Goal: Task Accomplishment & Management: Use online tool/utility

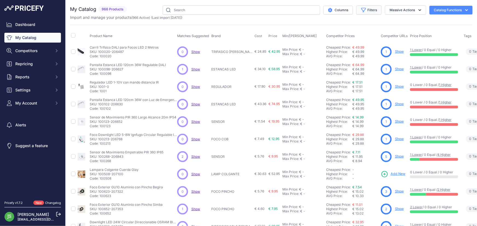
click at [371, 7] on button "Filters" at bounding box center [368, 9] width 25 height 9
click at [346, 76] on select "Select an option 120x30 120X60 3M 60X30 60X60 ACCESORIO PANEL ALIMENTACION TIRA…" at bounding box center [350, 76] width 52 height 9
click at [347, 56] on select "Select an option Matched Unmatched" at bounding box center [350, 53] width 52 height 9
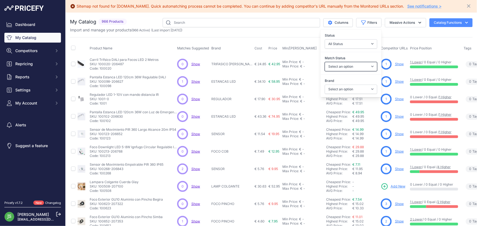
select select "0"
click at [324, 62] on select "Select an option Matched Unmatched" at bounding box center [350, 66] width 52 height 9
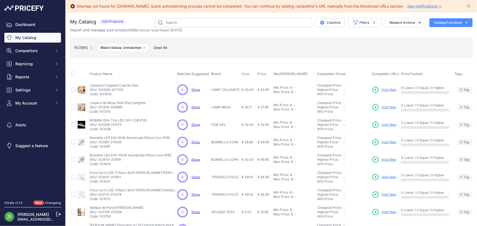
click at [462, 4] on div "Sitemap not found for m-mimotec.com. Quick automatching process cannot be compl…" at bounding box center [271, 6] width 402 height 8
click at [466, 5] on icon "Close" at bounding box center [468, 5] width 5 height 5
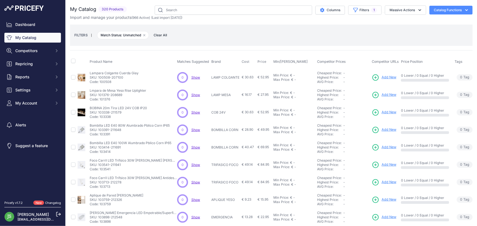
scroll to position [131, 0]
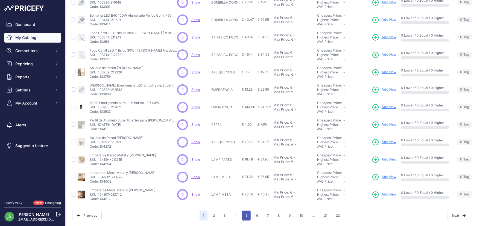
click at [246, 212] on button "5" at bounding box center [246, 216] width 8 height 10
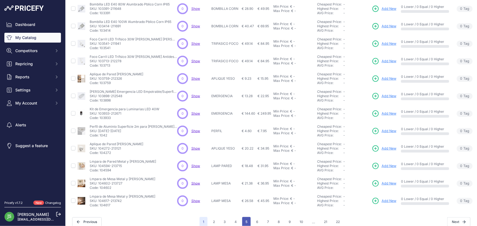
scroll to position [140, 0]
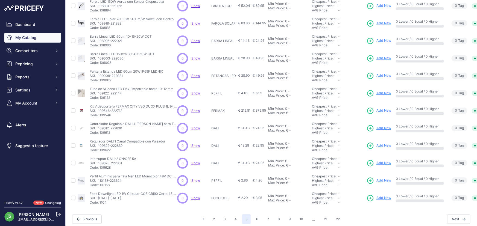
scroll to position [131, 0]
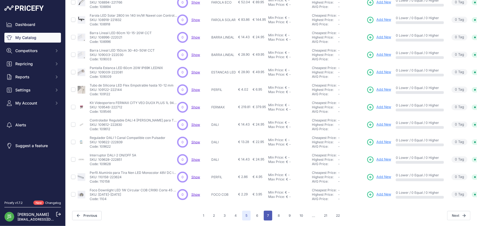
click at [267, 213] on button "7" at bounding box center [268, 216] width 8 height 10
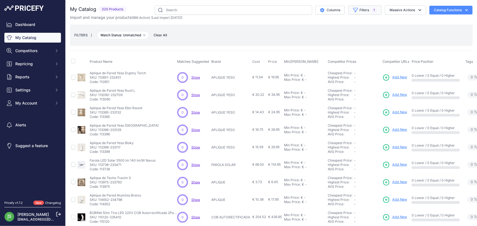
click at [360, 10] on button "Filters 1" at bounding box center [364, 9] width 33 height 9
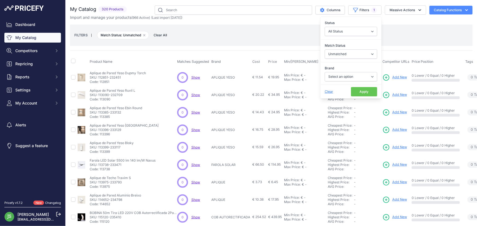
click at [324, 91] on span "Clear" at bounding box center [328, 92] width 8 height 4
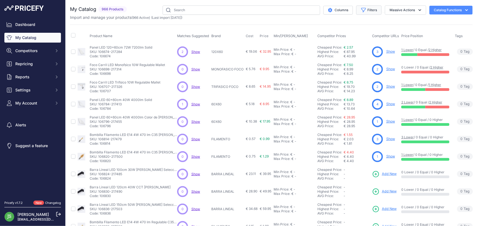
click at [374, 11] on button "Filters" at bounding box center [368, 9] width 25 height 9
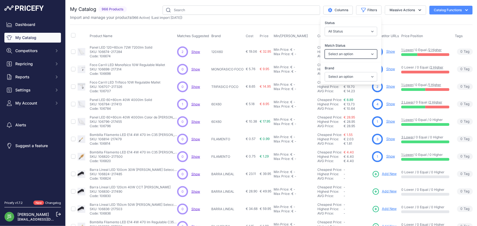
click at [348, 55] on select "Select an option Matched Unmatched" at bounding box center [350, 53] width 52 height 9
select select "0"
click at [324, 49] on select "Select an option Matched Unmatched" at bounding box center [350, 53] width 52 height 9
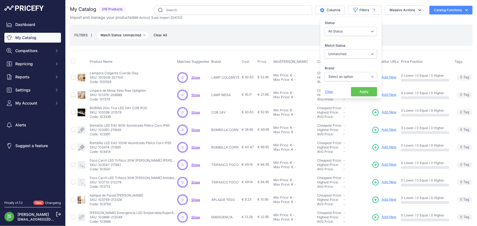
click at [391, 35] on div "FILTERS | Match Status: Unmatched Remove filter option Clear All" at bounding box center [271, 35] width 394 height 15
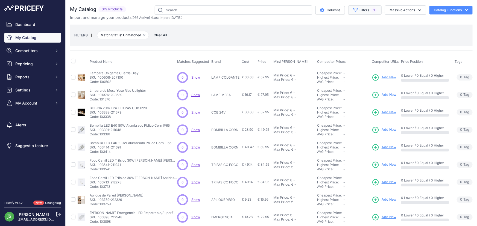
click at [353, 12] on icon "button" at bounding box center [355, 9] width 5 height 5
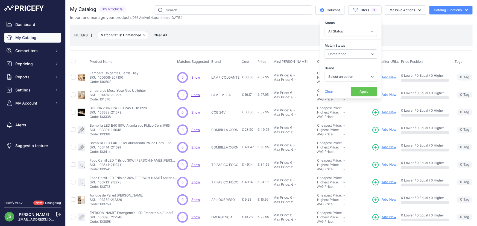
click at [249, 21] on div "My Catalog 319 Products" at bounding box center [271, 176] width 402 height 343
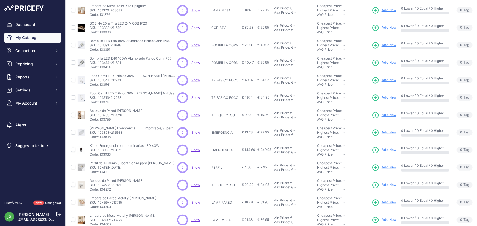
scroll to position [131, 0]
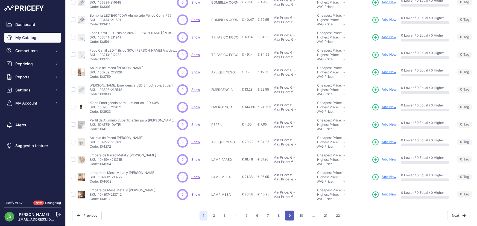
click at [285, 213] on button "9" at bounding box center [289, 216] width 9 height 10
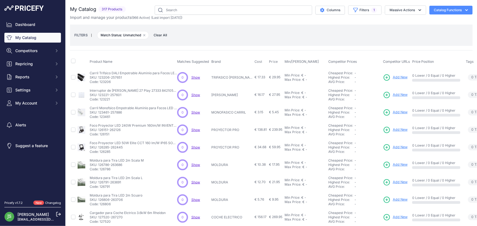
click at [236, 46] on div "FILTERS | Match Status: Unmatched Remove filter option Clear All" at bounding box center [271, 35] width 402 height 21
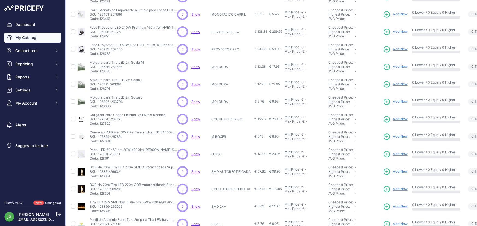
scroll to position [131, 0]
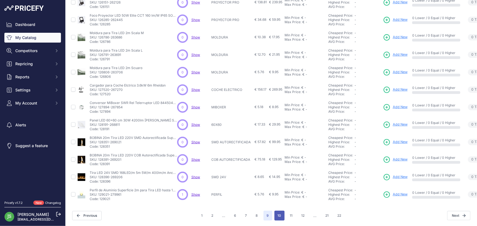
click at [281, 211] on button "10" at bounding box center [279, 216] width 10 height 10
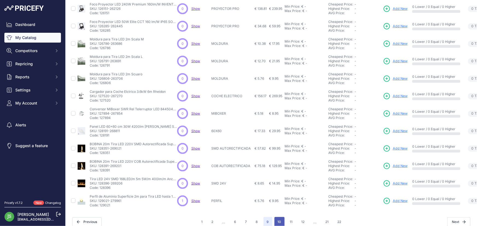
scroll to position [140, 0]
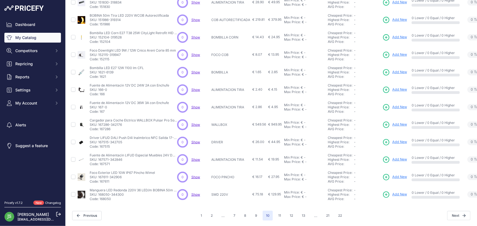
scroll to position [131, 0]
click at [282, 212] on div "1 2 ... 7 8 9 10 ..." at bounding box center [271, 216] width 148 height 10
click at [279, 211] on button "11" at bounding box center [279, 216] width 9 height 10
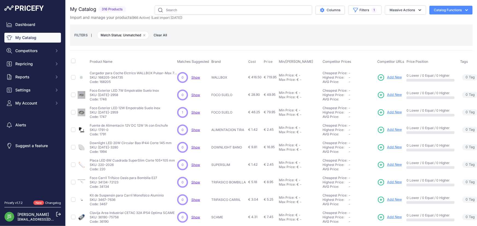
click at [200, 45] on div "FILTERS | Match Status: Unmatched Remove filter option Clear All" at bounding box center [271, 35] width 402 height 21
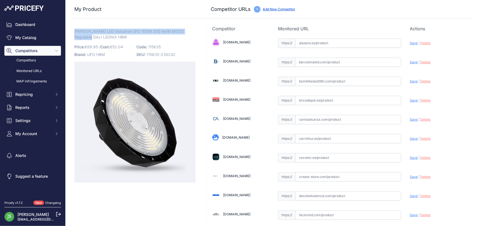
drag, startPoint x: 73, startPoint y: 30, endPoint x: 84, endPoint y: 34, distance: 11.7
copy span "Campana LED Industrial UFO 100W 200 lm/W MOSO Regulable DALI"
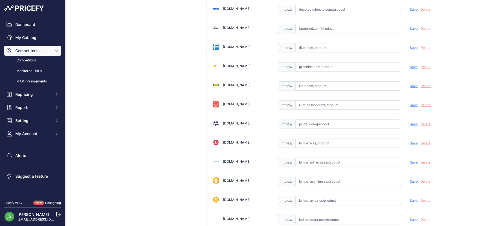
scroll to position [199, 0]
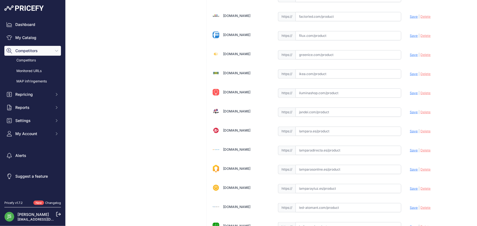
click at [321, 167] on input "text" at bounding box center [348, 169] width 106 height 9
paste input "https://www.lamparasonline.es/campana-led-100w-120-140lmw-4000k-ip65-regulable-…"
click at [410, 169] on span "Save" at bounding box center [414, 169] width 8 height 4
type input "https://www.lamparasonline.es/campana-led-100w-120-140lmw-4000k-ip65-regulable-…"
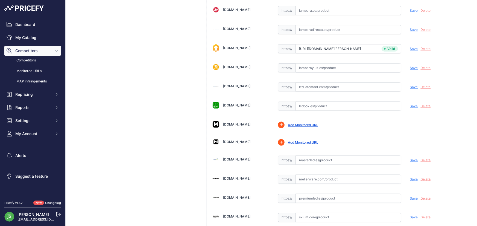
scroll to position [355, 0]
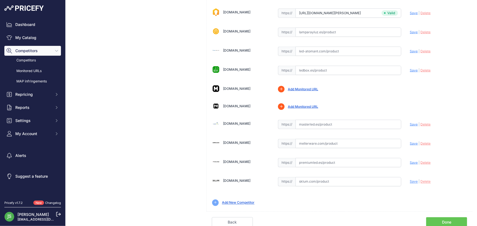
click at [445, 222] on link "Done" at bounding box center [446, 222] width 41 height 10
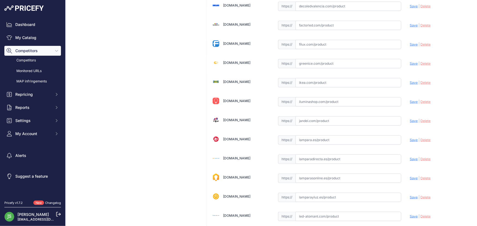
scroll to position [199, 0]
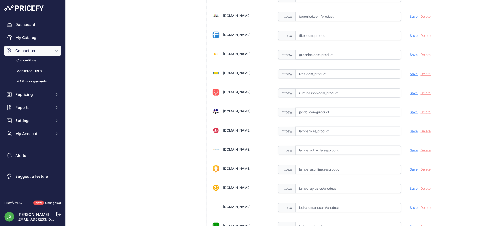
click at [343, 164] on div "https:// Valid" at bounding box center [339, 169] width 123 height 10
click at [347, 167] on input "text" at bounding box center [348, 169] width 106 height 9
paste input "https://www.lamparasonline.es/campana-led-150w-120-140lmw-4000k-ip65-regulable-…"
click at [410, 167] on span "Save" at bounding box center [414, 169] width 8 height 4
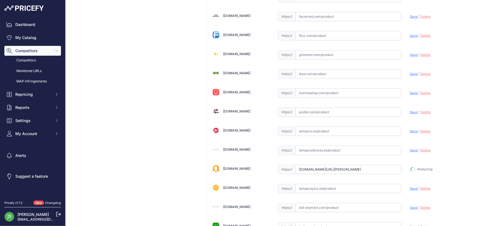
type input "https://www.lamparasonline.es/campana-led-150w-120-140lmw-4000k-ip65-regulable-…"
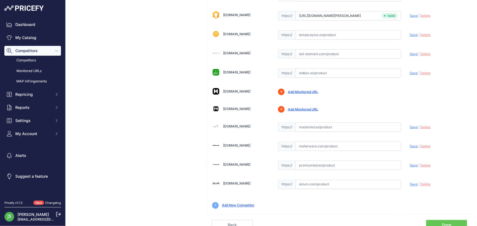
scroll to position [355, 0]
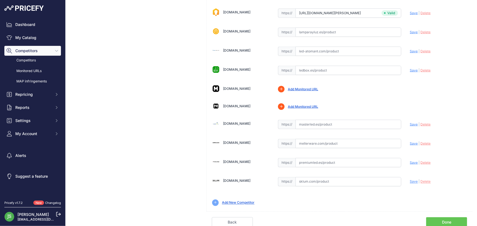
click at [441, 222] on link "Done" at bounding box center [446, 222] width 41 height 10
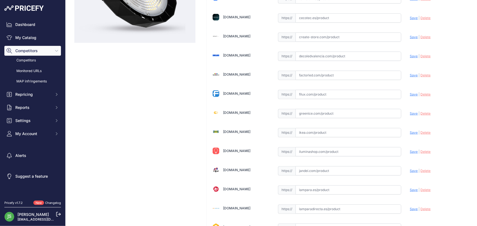
scroll to position [149, 0]
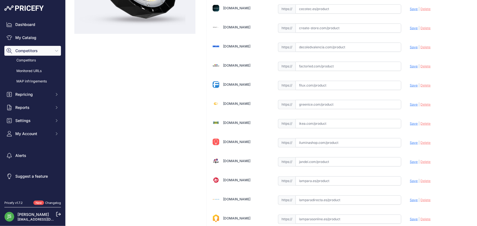
click at [330, 144] on input "text" at bounding box center [348, 142] width 106 height 9
paste input "[URL][DOMAIN_NAME][PERSON_NAME]"
click at [412, 141] on span "Save" at bounding box center [414, 143] width 8 height 4
type input "https://iluminashop.com/led-producto/iluminacion-industrial-led/campanas-led-in…"
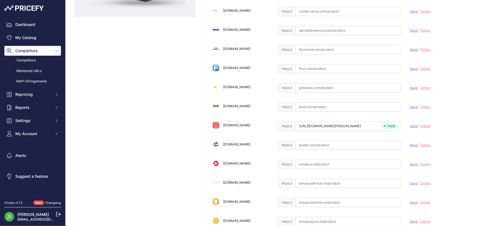
scroll to position [236, 0]
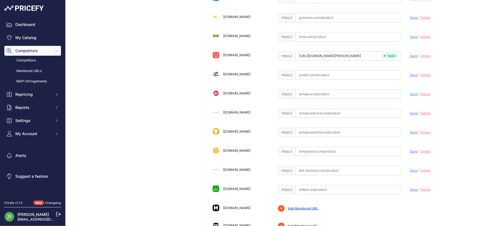
click at [341, 133] on input "text" at bounding box center [348, 132] width 106 height 9
paste input "https://www.lamparasonline.es/campana-led-200w-120-150lmw-4000k-ip65-regulable-…"
click at [410, 132] on span "Save" at bounding box center [414, 132] width 8 height 4
type input "https://www.lamparasonline.es/campana-led-200w-120-150lmw-4000k-ip65-regulable-…"
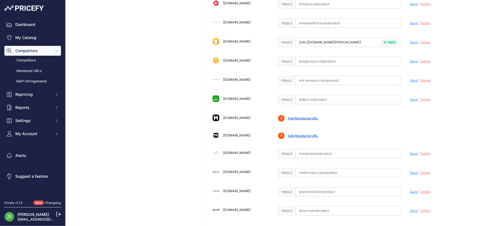
scroll to position [355, 0]
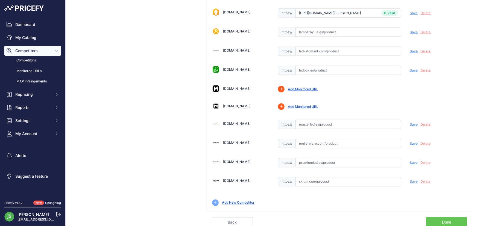
click at [447, 221] on link "Done" at bounding box center [446, 222] width 41 height 10
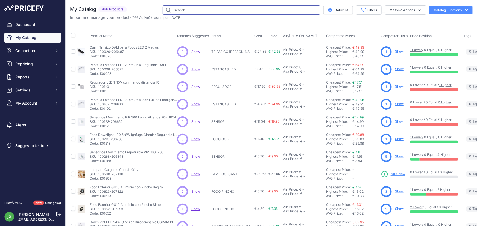
click at [299, 6] on input "text" at bounding box center [241, 9] width 157 height 9
type input "LUZNOVA"
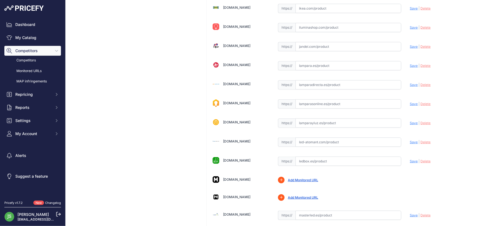
scroll to position [273, 0]
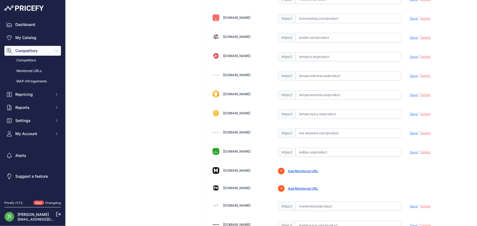
click at [310, 152] on input "text" at bounding box center [348, 152] width 106 height 9
paste input "https://www.ledbox.es/fuentes-de-alimentacion/fuente-de-alimentacion-slim-dc24v…"
click at [404, 152] on div "Alasans.es Valid Invalid | |" at bounding box center [339, 26] width 266 height 535
click at [410, 151] on span "Save" at bounding box center [414, 152] width 8 height 4
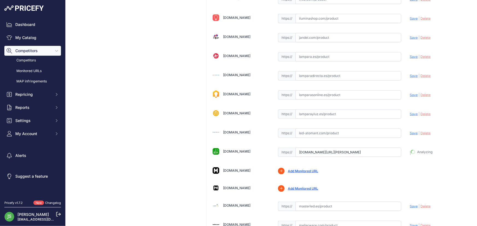
type input "https://www.ledbox.es/fuentes-de-alimentacion/fuente-de-alimentacion-slim-dc24v…"
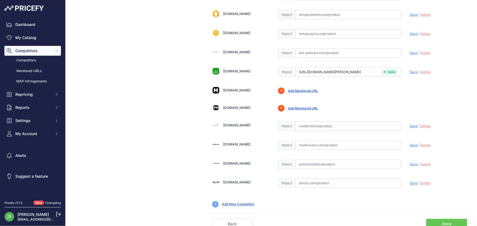
scroll to position [355, 0]
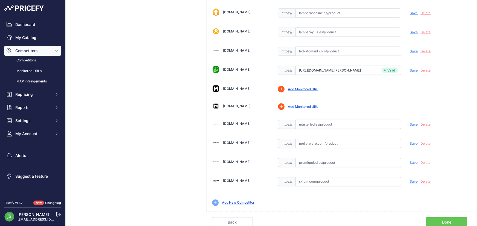
click at [447, 220] on link "Done" at bounding box center [446, 222] width 41 height 10
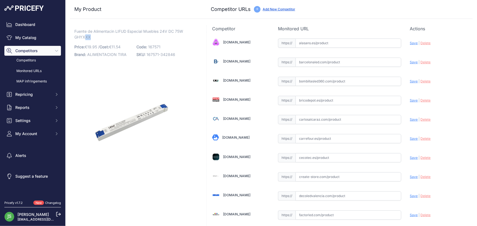
drag, startPoint x: 105, startPoint y: 36, endPoint x: 81, endPoint y: 35, distance: 23.8
click at [84, 36] on p "Fuente de Alimentacin LIFUD Especial Muebles 24V DC 75W GHYXXX Link" at bounding box center [134, 34] width 121 height 11
click at [79, 35] on span "Fuente de Alimentacin LIFUD Especial Muebles 24V DC 75W GHYXXX" at bounding box center [128, 34] width 109 height 13
drag, startPoint x: 76, startPoint y: 35, endPoint x: 80, endPoint y: 36, distance: 4.7
click at [80, 36] on span "Fuente de Alimentacin LIFUD Especial Muebles 24V DC 75W GHYXXX" at bounding box center [128, 34] width 109 height 13
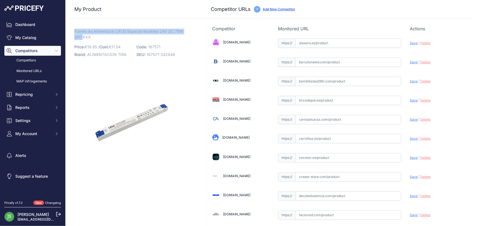
drag, startPoint x: 83, startPoint y: 36, endPoint x: 68, endPoint y: 34, distance: 15.0
copy span "Fuente de Alimentacin LIFUD Especial Muebles 24V DC 75W GHY"
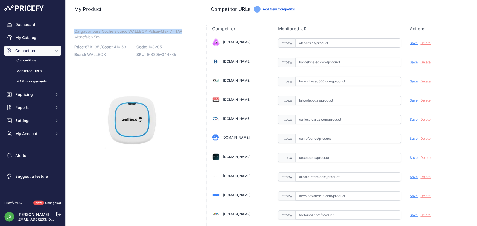
drag, startPoint x: 74, startPoint y: 30, endPoint x: 186, endPoint y: 28, distance: 111.7
click at [186, 29] on p "Cargador para Coche Elctrico WALLBOX Pulsar-Max 7,4 kW Monofsico 5m Link" at bounding box center [134, 34] width 121 height 11
copy span "Cargador para Coche Elctrico WALLBOX Pulsar-Max 7,4 kW"
